Goal: Navigation & Orientation: Find specific page/section

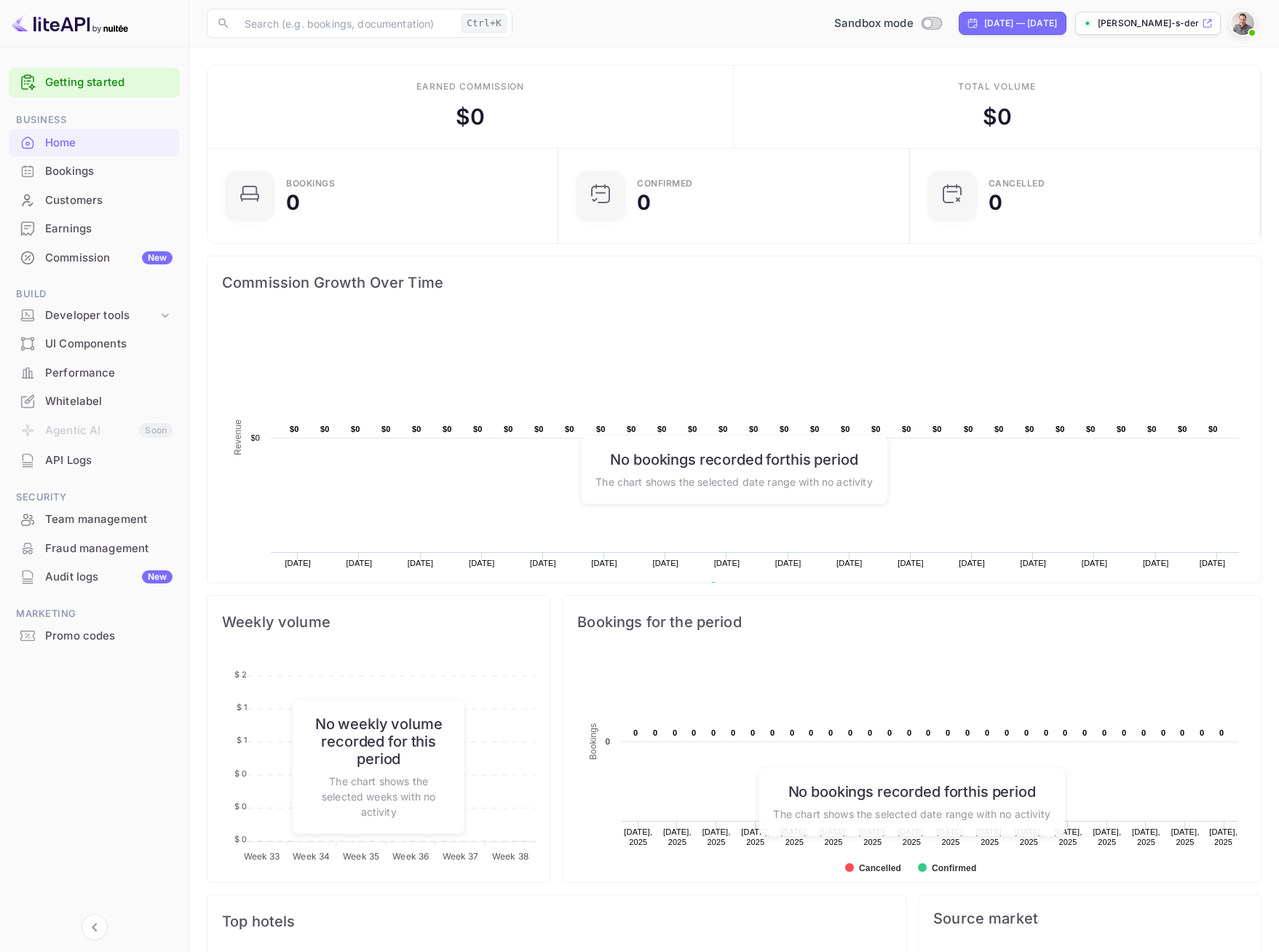
click at [59, 462] on div "API Logs" at bounding box center [109, 460] width 127 height 16
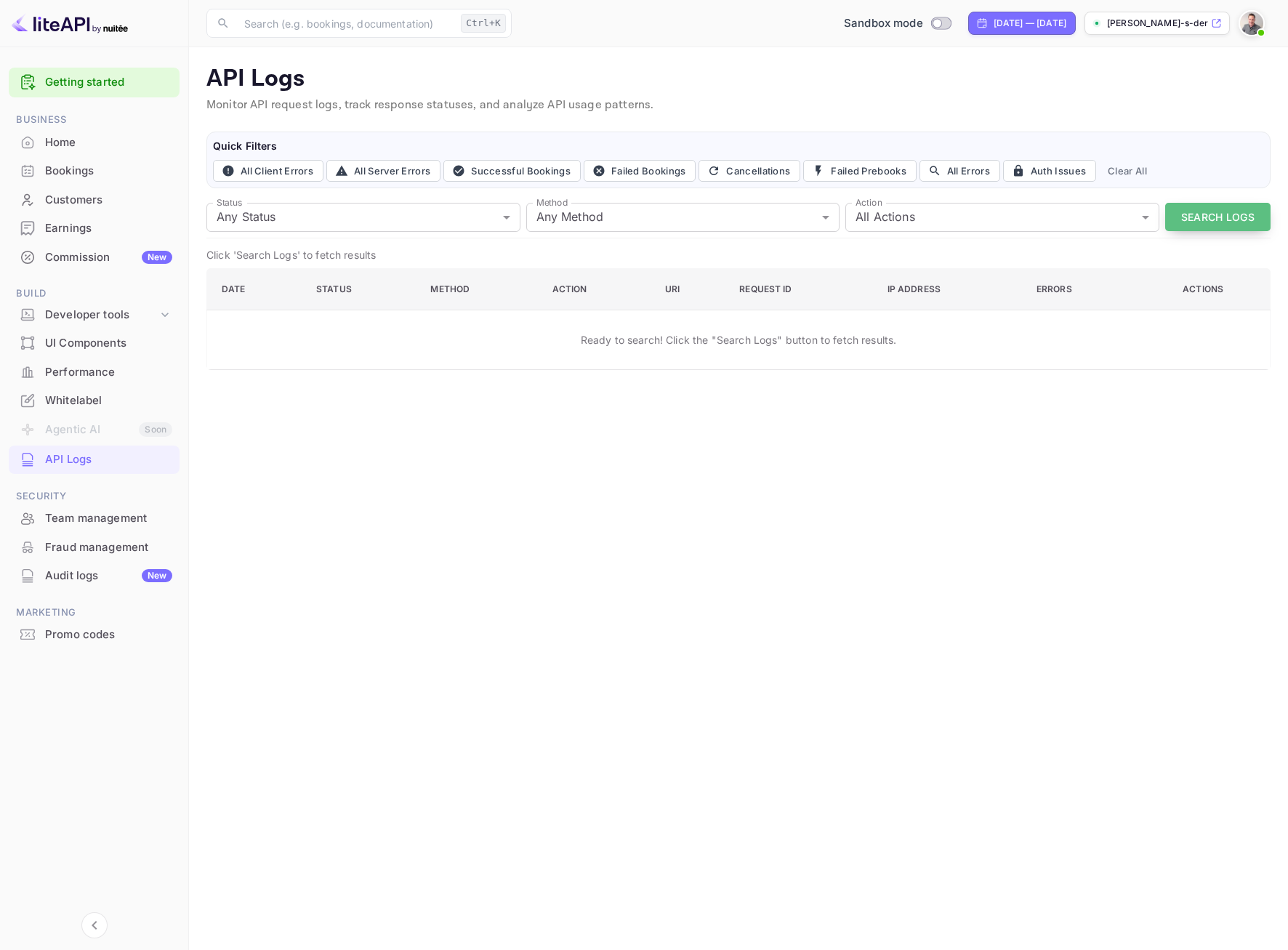
click at [1215, 205] on button "Search Logs" at bounding box center [1218, 217] width 105 height 28
click at [92, 457] on div "API Logs" at bounding box center [108, 459] width 127 height 16
click at [80, 319] on div "Developer tools" at bounding box center [101, 314] width 113 height 16
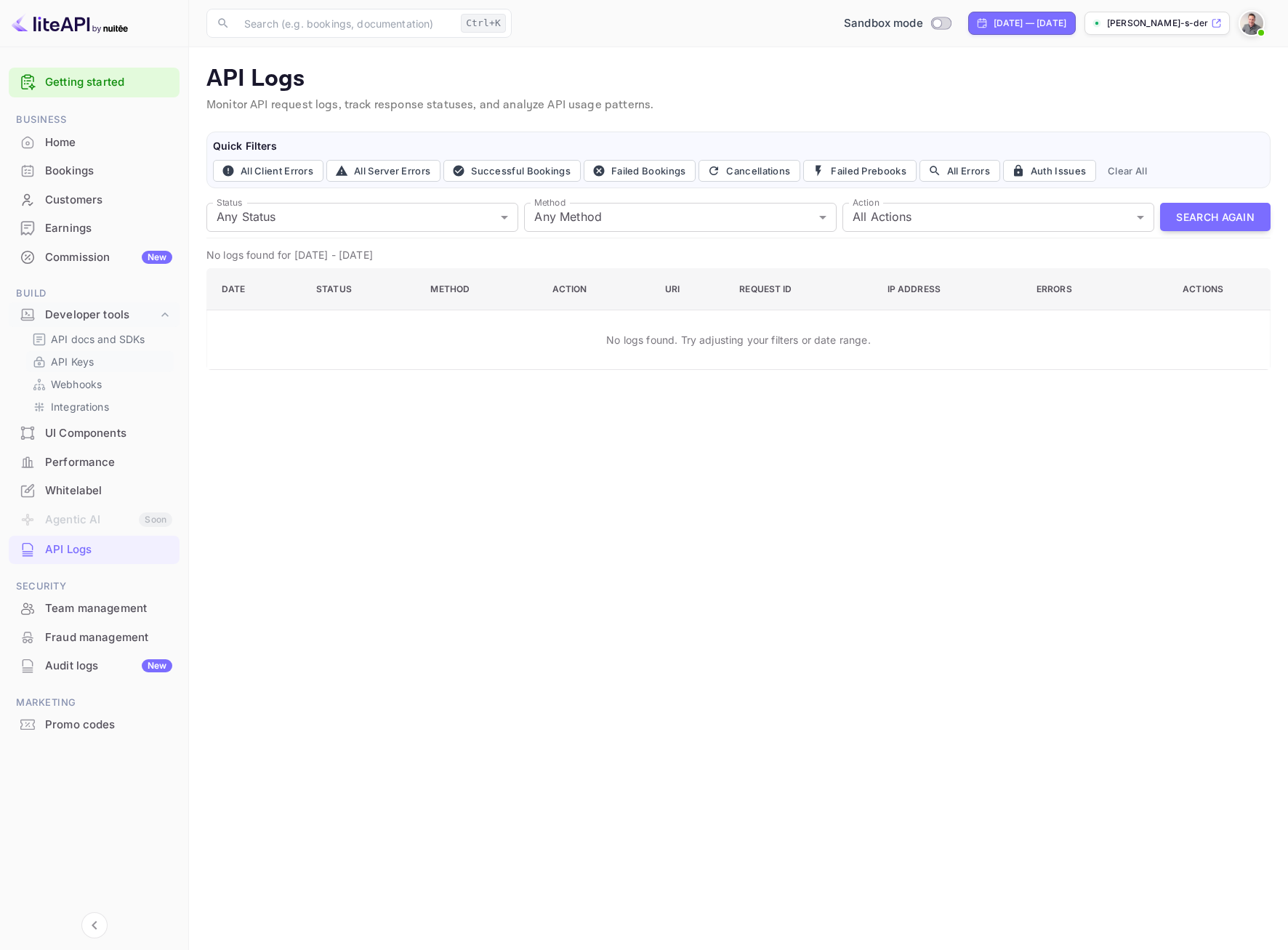
click at [73, 361] on p "API Keys" at bounding box center [72, 362] width 43 height 16
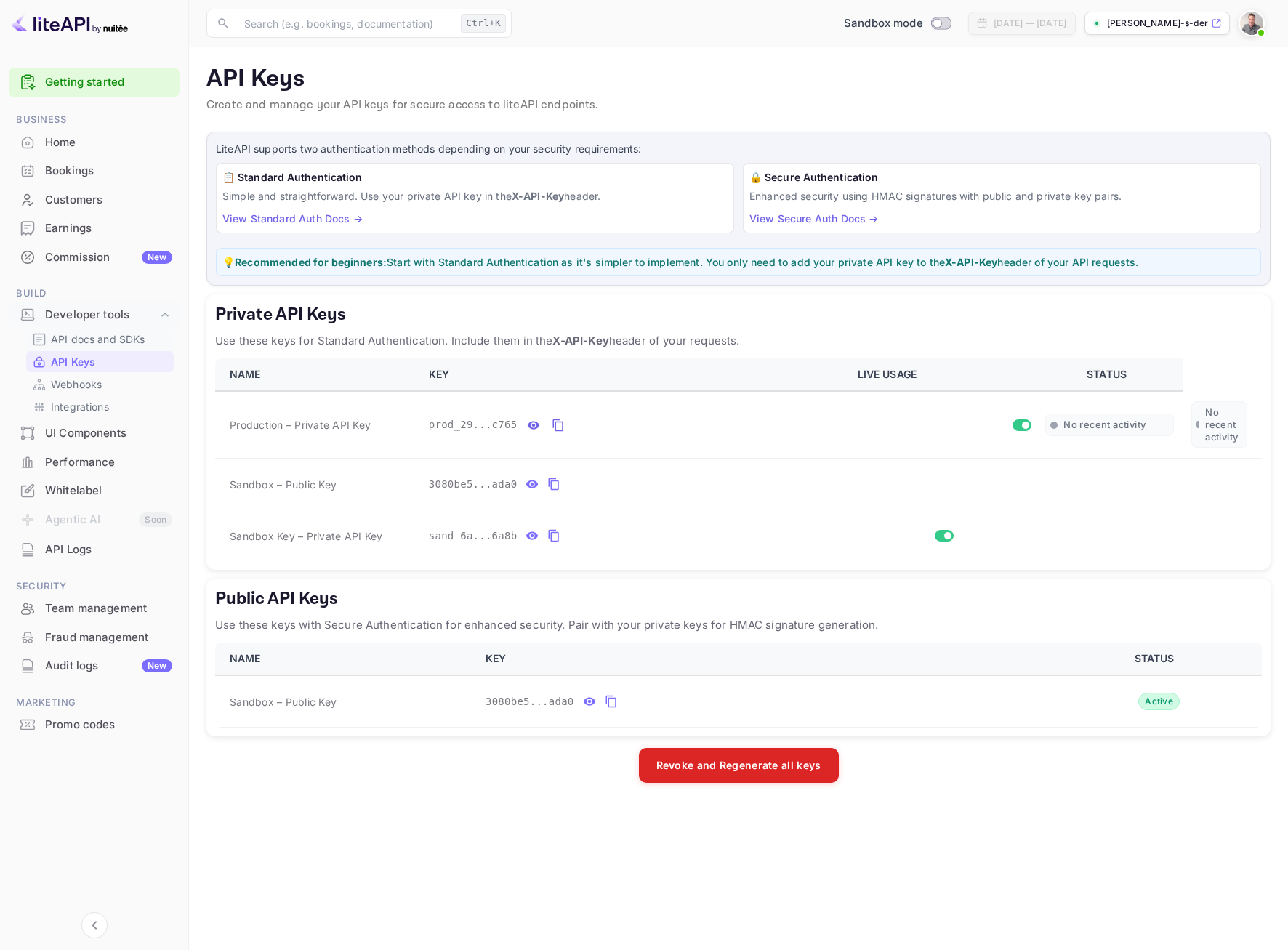
click at [77, 339] on p "API docs and SDKs" at bounding box center [97, 339] width 94 height 16
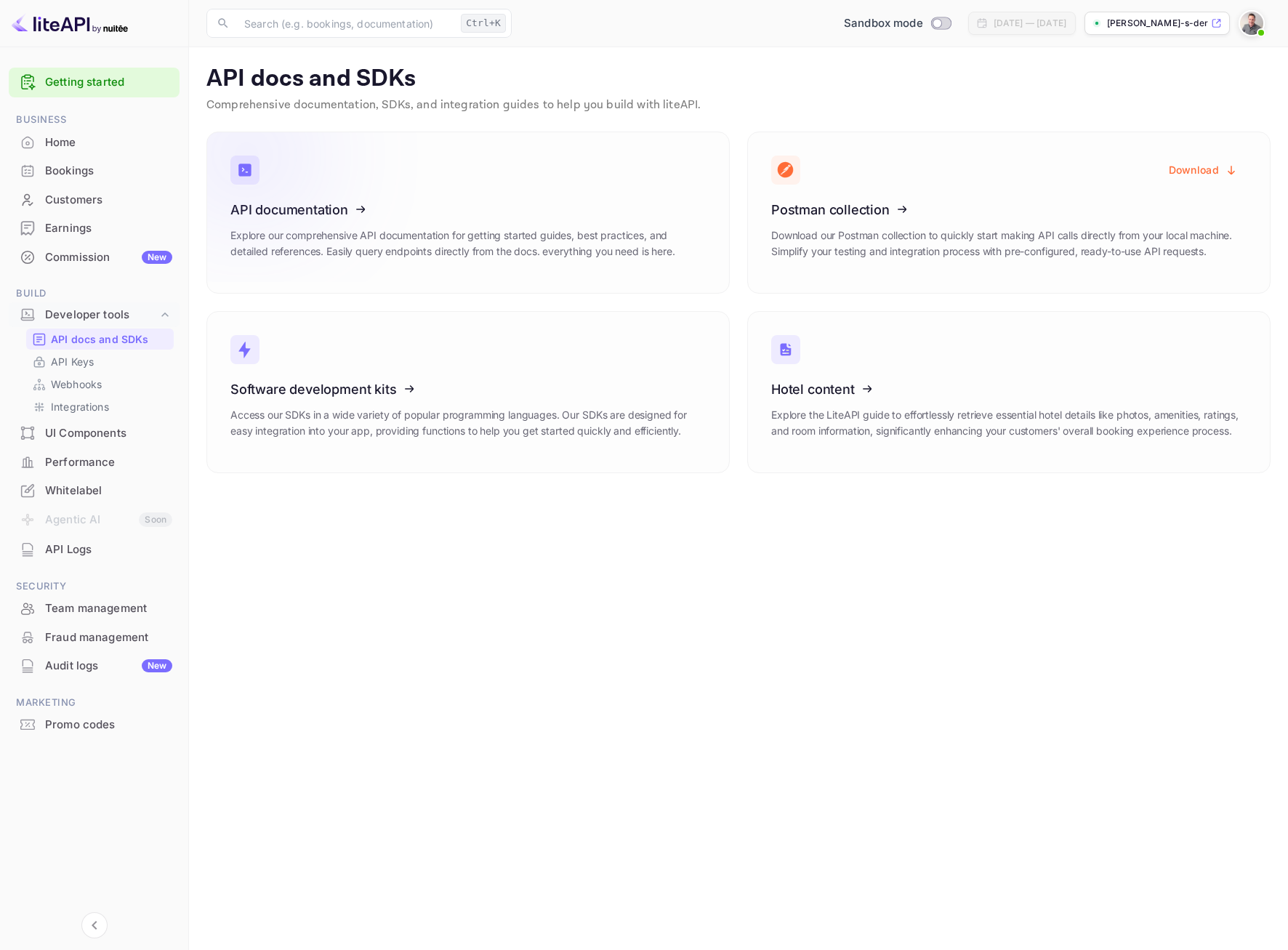
click at [307, 210] on icon at bounding box center [320, 207] width 226 height 150
